Goal: Task Accomplishment & Management: Manage account settings

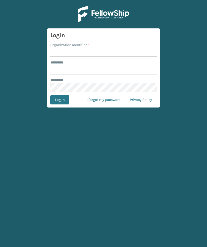
click at [64, 51] on input "Organization Identifier *" at bounding box center [103, 52] width 106 height 9
type input "Foamtex"
click at [133, 66] on input "******** *" at bounding box center [103, 69] width 106 height 9
type input "******"
click at [60, 100] on button "Log In" at bounding box center [59, 99] width 19 height 9
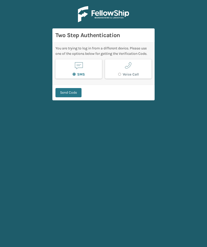
click at [59, 111] on main "Two Step Authentication You are trying to log in from a different device. Pleas…" at bounding box center [103, 123] width 207 height 247
click at [71, 89] on button "Send Code" at bounding box center [69, 92] width 26 height 9
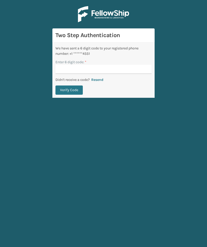
click at [137, 66] on input "Enter 6 digit code: *" at bounding box center [104, 69] width 96 height 9
click at [140, 69] on input "Enter 6 digit code: *" at bounding box center [104, 69] width 96 height 9
click at [141, 73] on input "Enter 6 digit code: *" at bounding box center [104, 69] width 96 height 9
type input "383527"
click at [69, 90] on button "Verify Code" at bounding box center [69, 89] width 27 height 9
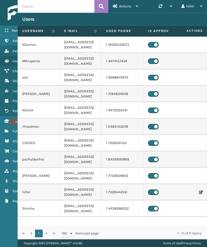
click at [6, 122] on icon "Inventory" at bounding box center [7, 121] width 4 height 4
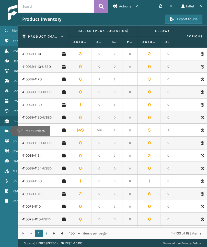
click at [8, 131] on icon "Fulfillment Orders" at bounding box center [7, 131] width 4 height 4
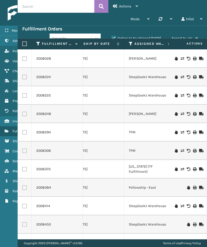
scroll to position [0, 133]
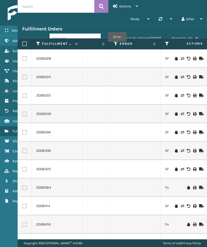
click at [117, 45] on icon at bounding box center [116, 43] width 4 height 5
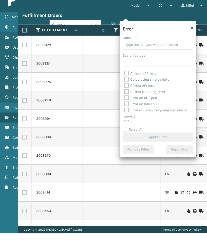
click at [134, 141] on label "Select All" at bounding box center [133, 143] width 21 height 4
click at [134, 140] on input "Select All" at bounding box center [161, 140] width 77 height 1
checkbox input "true"
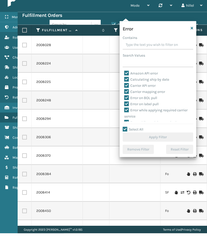
checkbox input "true"
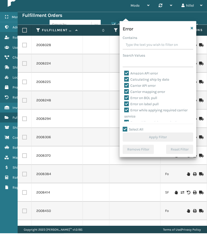
checkbox input "true"
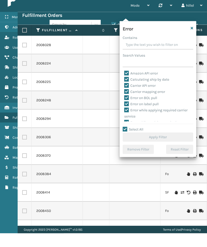
checkbox input "true"
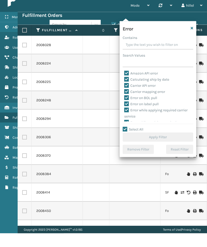
checkbox input "true"
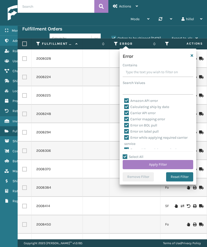
click at [177, 164] on button "Apply Filter" at bounding box center [158, 164] width 71 height 9
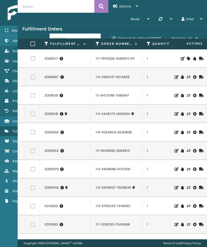
click at [130, 8] on span "Actions" at bounding box center [125, 6] width 12 height 4
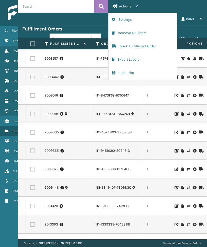
click at [159, 17] on button "Settings" at bounding box center [143, 19] width 69 height 13
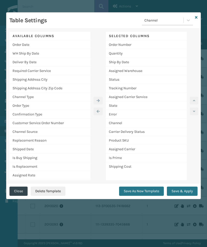
click at [59, 62] on div "Deliver By Date" at bounding box center [49, 62] width 81 height 9
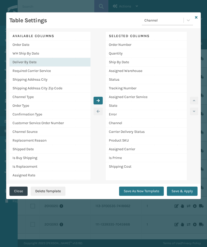
click at [98, 100] on icon "button" at bounding box center [98, 101] width 3 height 4
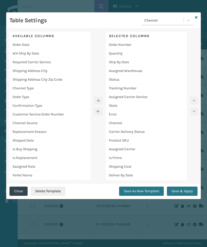
click at [186, 190] on button "Save & Apply" at bounding box center [182, 191] width 31 height 9
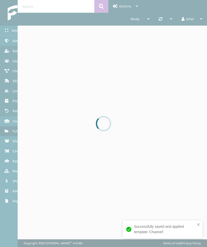
click at [184, 193] on div at bounding box center [103, 123] width 207 height 247
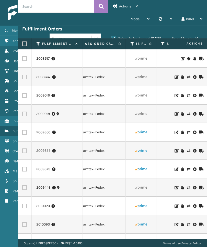
click at [132, 45] on icon at bounding box center [133, 43] width 4 height 5
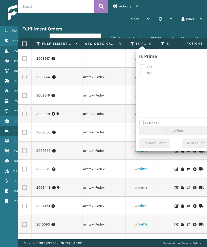
click at [149, 67] on label "Yes" at bounding box center [147, 67] width 12 height 4
click at [141, 67] on input "Yes" at bounding box center [141, 65] width 0 height 3
checkbox input "true"
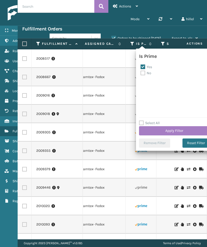
click at [188, 128] on button "Apply Filter" at bounding box center [174, 130] width 71 height 9
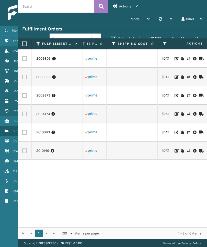
click at [156, 36] on label "Orders to be shipped [DATE]" at bounding box center [137, 38] width 50 height 4
click at [112, 36] on input "Orders to be shipped [DATE]" at bounding box center [112, 36] width 0 height 3
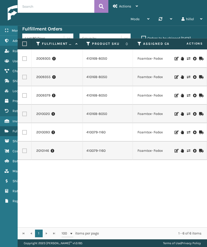
click at [42, 152] on link "2010146" at bounding box center [42, 150] width 13 height 5
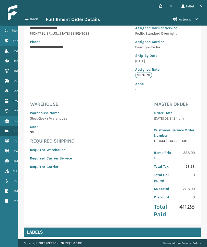
click at [30, 17] on button "Back" at bounding box center [34, 19] width 24 height 5
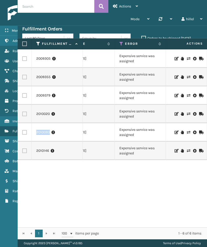
scroll to position [0, 402]
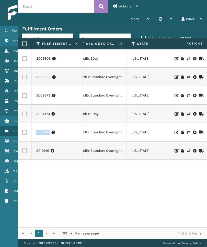
click at [156, 151] on td "[US_STATE]" at bounding box center [152, 151] width 51 height 18
click at [46, 135] on link "2010093" at bounding box center [43, 132] width 14 height 5
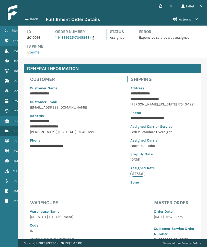
click at [32, 19] on button "Back" at bounding box center [34, 19] width 24 height 5
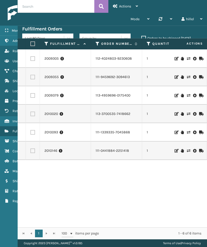
click at [7, 121] on icon at bounding box center [7, 121] width 4 height 4
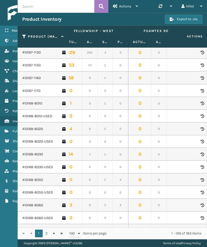
click at [29, 163] on td "410168-8030-USED" at bounding box center [43, 167] width 51 height 13
click at [29, 177] on link "410168-8050" at bounding box center [32, 179] width 21 height 5
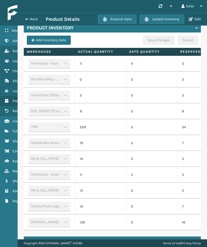
click at [187, 204] on td "7" at bounding box center [202, 207] width 51 height 16
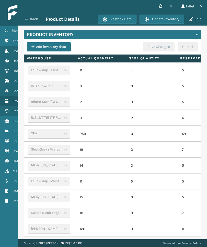
click at [27, 19] on span "button" at bounding box center [26, 19] width 3 height 4
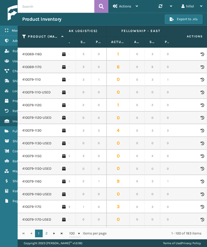
click at [31, 179] on link "410079-1160" at bounding box center [31, 181] width 19 height 5
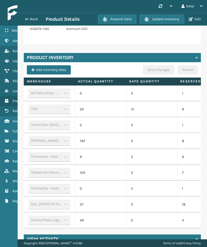
click at [177, 191] on td "5" at bounding box center [151, 189] width 51 height 16
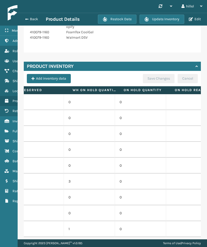
click at [207, 243] on div "Copyright 2023 [PERSON_NAME]™ v 1.0.185 Terms of Use | Privacy Policy" at bounding box center [113, 243] width 190 height 8
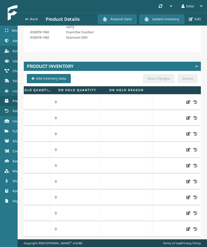
click at [207, 242] on div "Copyright 2023 [PERSON_NAME]™ v 1.0.185 Terms of Use | Privacy Policy" at bounding box center [113, 243] width 190 height 8
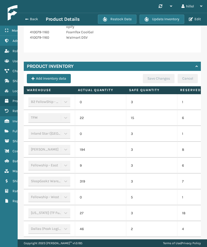
click at [182, 245] on html "Menu Administration Roles Users Channels Shipping Carriers Lookups Products Ret…" at bounding box center [103, 123] width 207 height 247
click at [29, 19] on button "Back" at bounding box center [34, 19] width 24 height 5
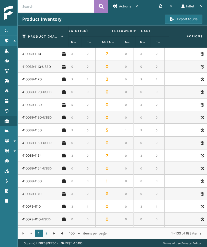
scroll to position [0, 60]
